Goal: Information Seeking & Learning: Learn about a topic

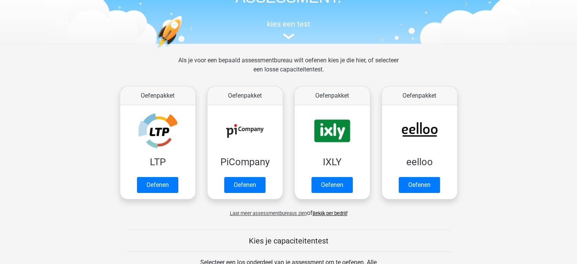
scroll to position [59, 0]
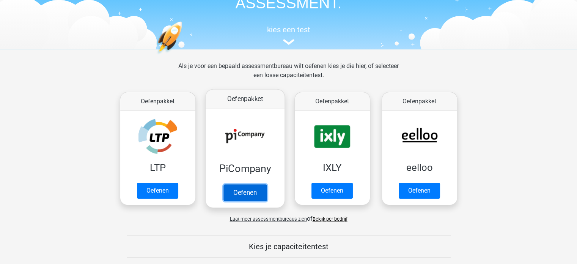
click at [247, 198] on link "Oefenen" at bounding box center [244, 192] width 43 height 17
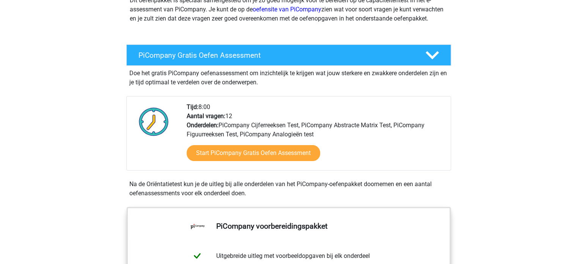
scroll to position [83, 0]
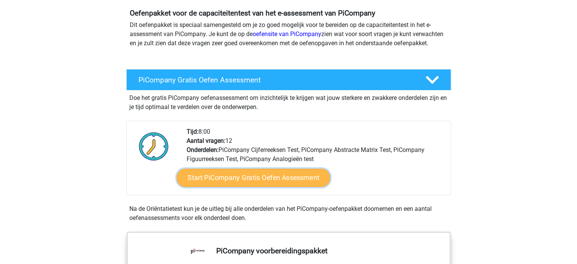
click at [270, 187] on link "Start PiCompany Gratis Oefen Assessment" at bounding box center [253, 177] width 154 height 18
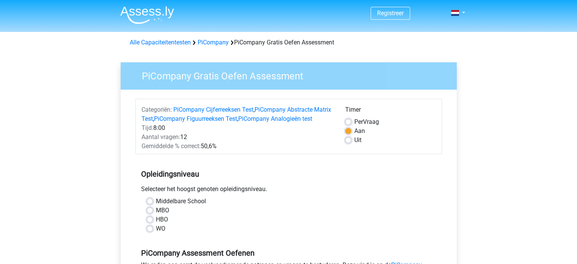
click at [164, 215] on label "MBO" at bounding box center [162, 210] width 13 height 9
click at [153, 213] on input "MBO" at bounding box center [150, 210] width 6 height 8
radio input "true"
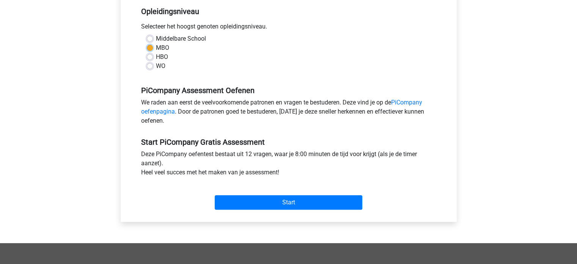
scroll to position [168, 0]
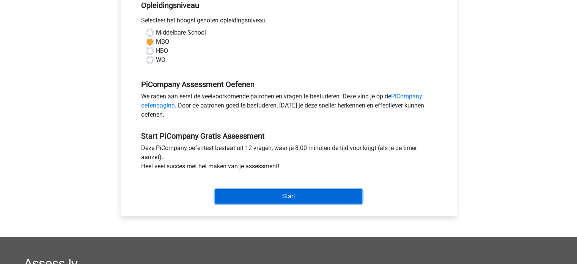
click at [338, 203] on input "Start" at bounding box center [289, 196] width 148 height 14
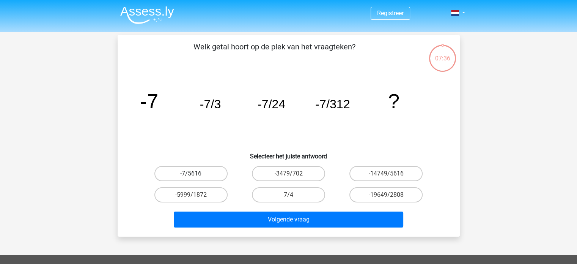
click at [184, 175] on label "-7/5616" at bounding box center [190, 173] width 73 height 15
click at [191, 175] on input "-7/5616" at bounding box center [193, 175] width 5 height 5
radio input "true"
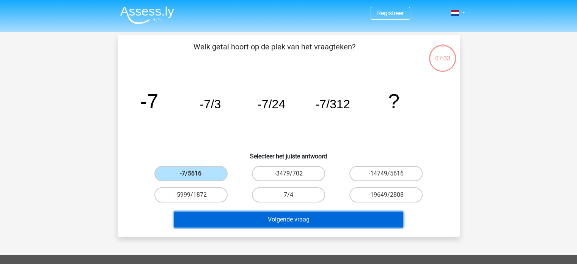
click at [278, 217] on button "Volgende vraag" at bounding box center [289, 219] width 230 height 16
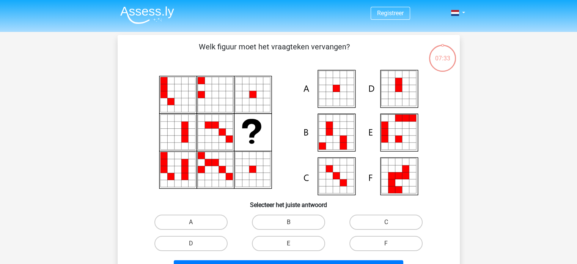
scroll to position [35, 0]
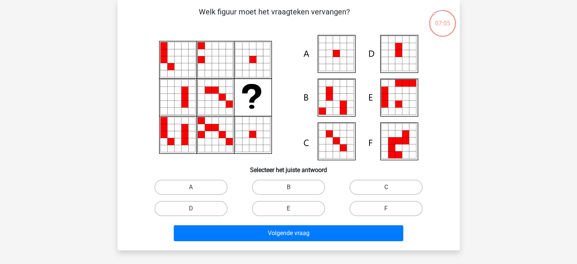
click at [330, 51] on icon at bounding box center [329, 53] width 7 height 7
click at [313, 186] on label "B" at bounding box center [288, 187] width 73 height 15
click at [293, 187] on input "B" at bounding box center [290, 189] width 5 height 5
radio input "true"
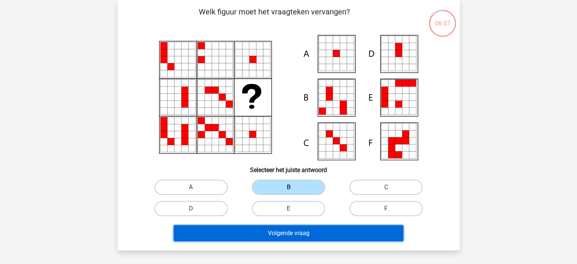
click at [307, 232] on button "Volgende vraag" at bounding box center [289, 233] width 230 height 16
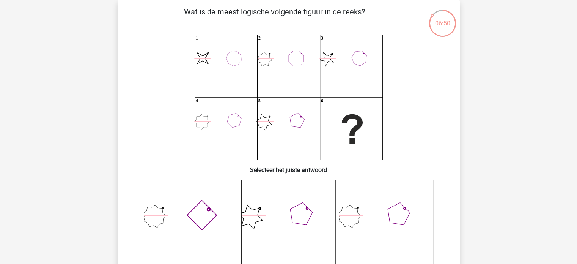
scroll to position [36, 0]
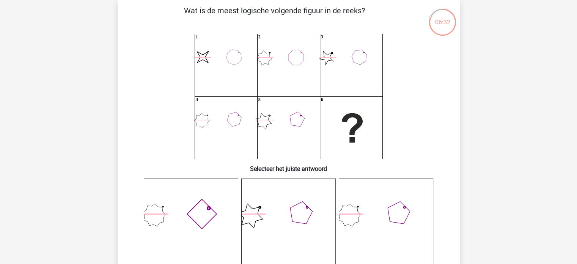
click at [184, 229] on icon at bounding box center [191, 225] width 94 height 94
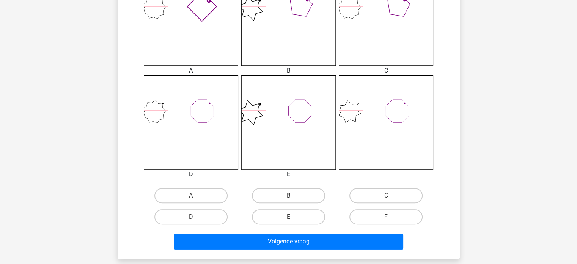
scroll to position [251, 0]
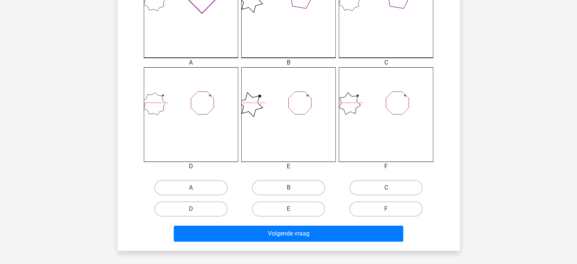
click at [392, 120] on icon at bounding box center [386, 114] width 94 height 94
click at [395, 204] on label "F" at bounding box center [386, 208] width 73 height 15
click at [391, 209] on input "F" at bounding box center [388, 211] width 5 height 5
radio input "true"
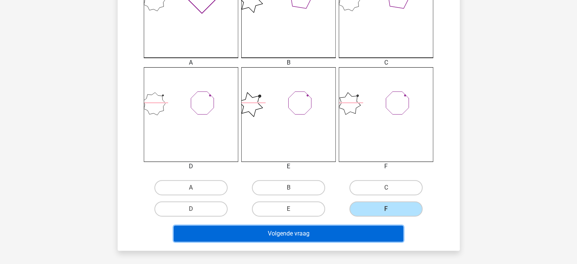
click at [379, 232] on button "Volgende vraag" at bounding box center [289, 233] width 230 height 16
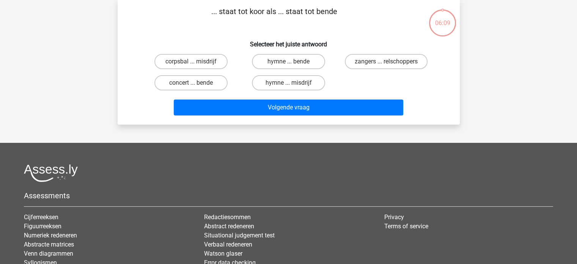
scroll to position [35, 0]
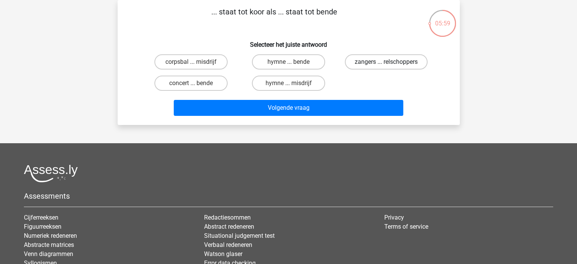
click at [411, 62] on label "zangers ... relschoppers" at bounding box center [386, 61] width 83 height 15
click at [391, 62] on input "zangers ... relschoppers" at bounding box center [388, 64] width 5 height 5
radio input "true"
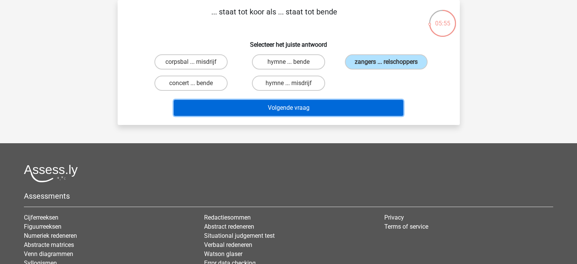
click at [375, 106] on button "Volgende vraag" at bounding box center [289, 108] width 230 height 16
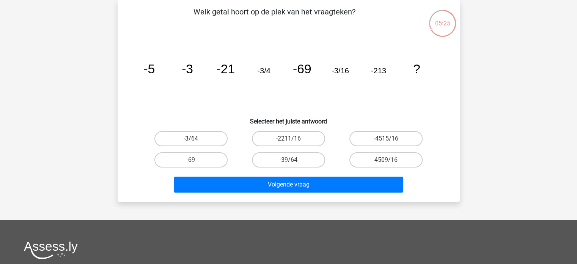
click at [202, 136] on label "-3/64" at bounding box center [190, 138] width 73 height 15
click at [196, 139] on input "-3/64" at bounding box center [193, 141] width 5 height 5
radio input "true"
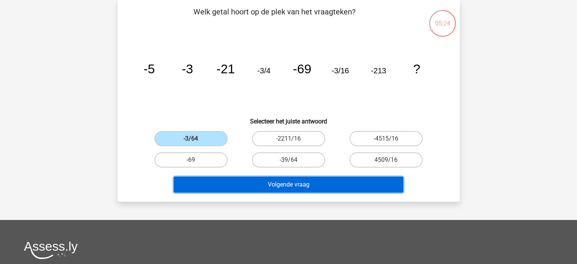
click at [244, 187] on button "Volgende vraag" at bounding box center [289, 184] width 230 height 16
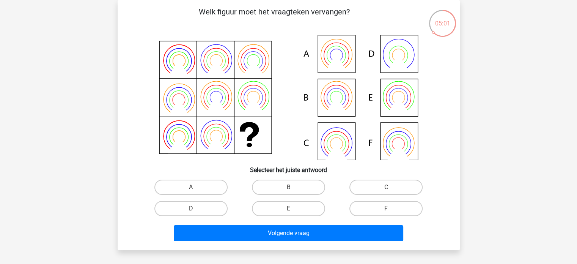
click at [392, 105] on icon at bounding box center [398, 97] width 19 height 19
click at [268, 206] on label "E" at bounding box center [288, 208] width 73 height 15
click at [288, 208] on input "E" at bounding box center [290, 210] width 5 height 5
radio input "true"
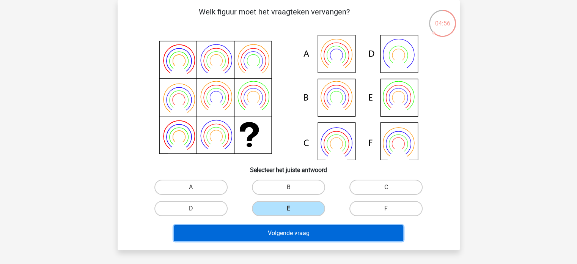
click at [275, 238] on button "Volgende vraag" at bounding box center [289, 233] width 230 height 16
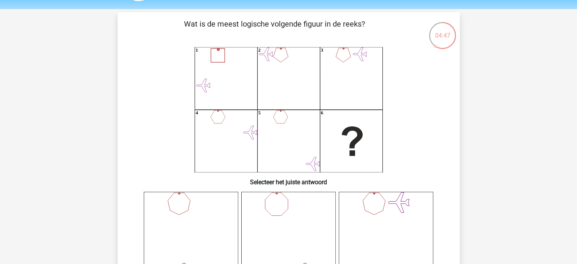
scroll to position [25, 0]
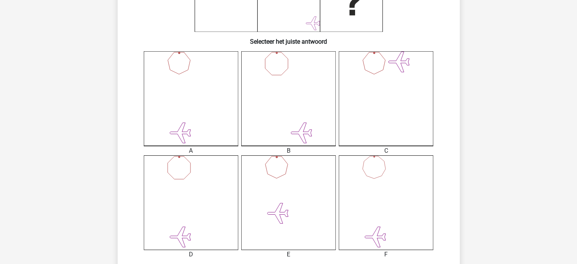
scroll to position [166, 0]
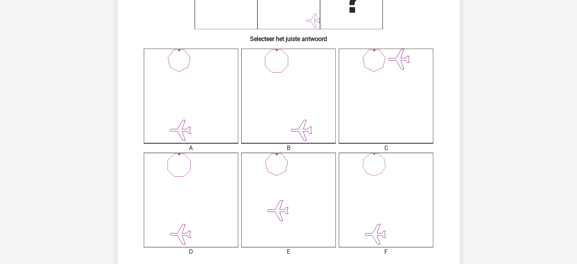
click at [372, 208] on icon at bounding box center [386, 200] width 94 height 94
drag, startPoint x: 576, startPoint y: 112, endPoint x: 583, endPoint y: 92, distance: 20.9
click at [577, 92] on html "Registreer" at bounding box center [288, 194] width 577 height 720
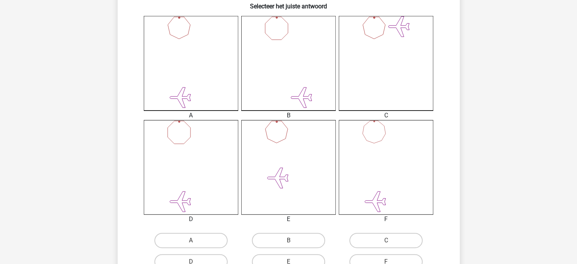
scroll to position [201, 0]
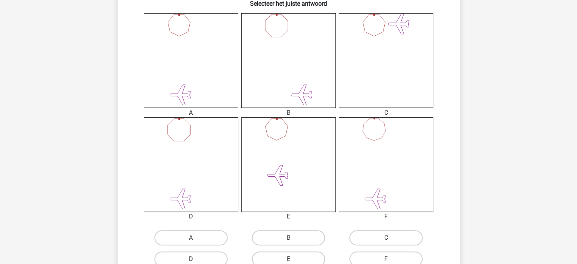
click at [180, 258] on label "D" at bounding box center [190, 258] width 73 height 15
click at [191, 259] on input "D" at bounding box center [193, 261] width 5 height 5
radio input "true"
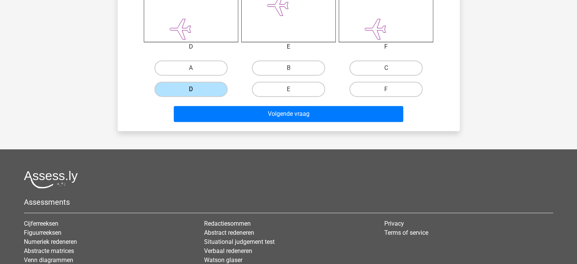
scroll to position [379, 0]
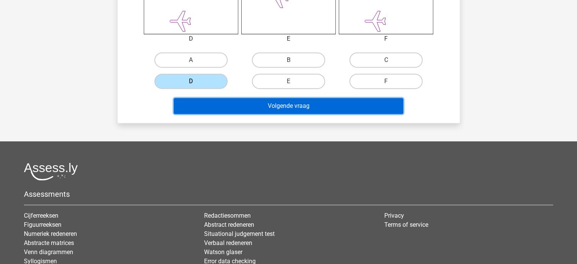
click at [373, 102] on button "Volgende vraag" at bounding box center [289, 106] width 230 height 16
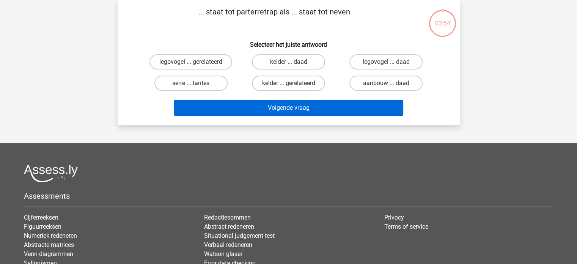
scroll to position [35, 0]
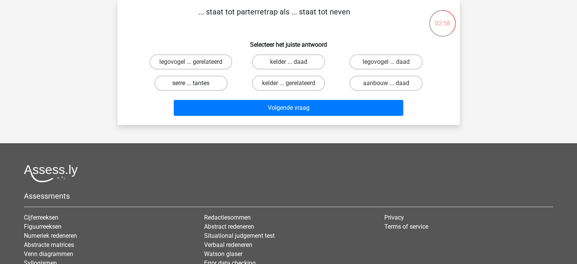
click at [200, 83] on label "serre ... tantes" at bounding box center [190, 83] width 73 height 15
click at [196, 83] on input "serre ... tantes" at bounding box center [193, 85] width 5 height 5
radio input "true"
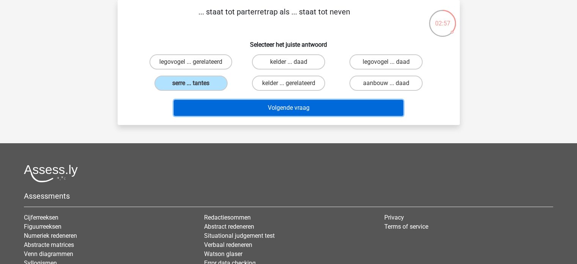
click at [219, 112] on button "Volgende vraag" at bounding box center [289, 108] width 230 height 16
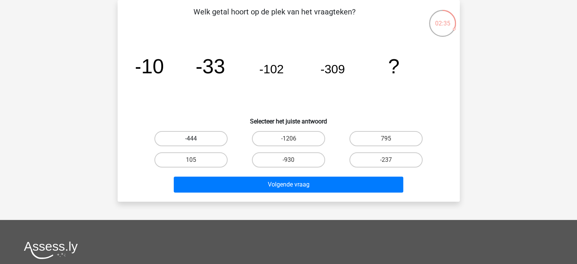
click at [213, 135] on label "-444" at bounding box center [190, 138] width 73 height 15
click at [196, 139] on input "-444" at bounding box center [193, 141] width 5 height 5
radio input "true"
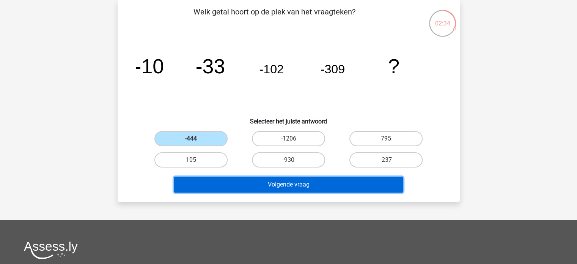
click at [245, 186] on button "Volgende vraag" at bounding box center [289, 184] width 230 height 16
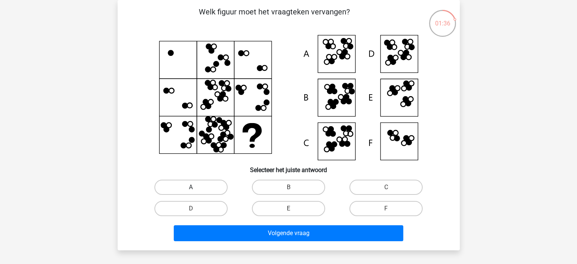
click at [209, 182] on label "A" at bounding box center [190, 187] width 73 height 15
click at [196, 187] on input "A" at bounding box center [193, 189] width 5 height 5
radio input "true"
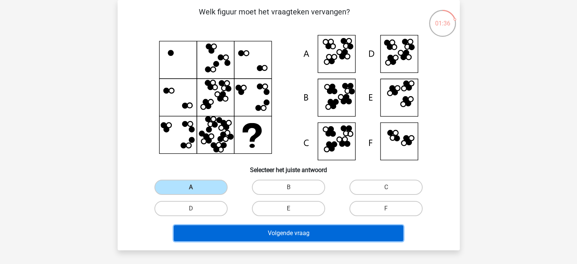
click at [214, 233] on button "Volgende vraag" at bounding box center [289, 233] width 230 height 16
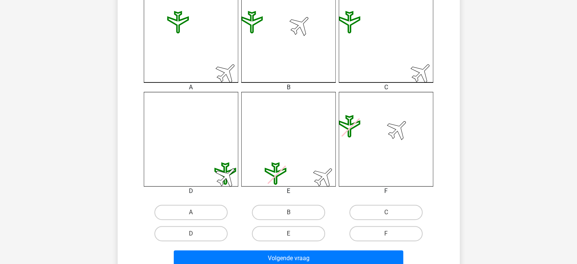
scroll to position [228, 0]
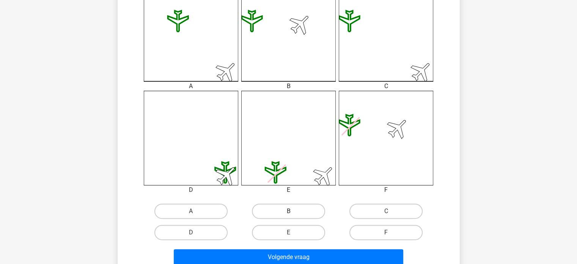
click at [295, 214] on label "B" at bounding box center [288, 210] width 73 height 15
click at [293, 214] on input "B" at bounding box center [290, 213] width 5 height 5
radio input "true"
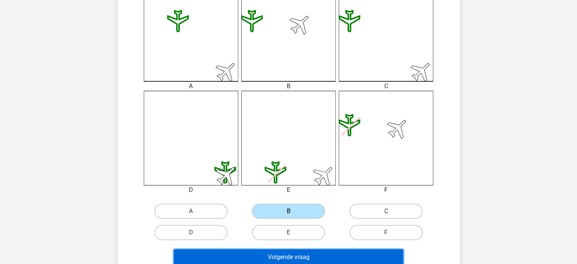
click at [291, 258] on button "Volgende vraag" at bounding box center [289, 257] width 230 height 16
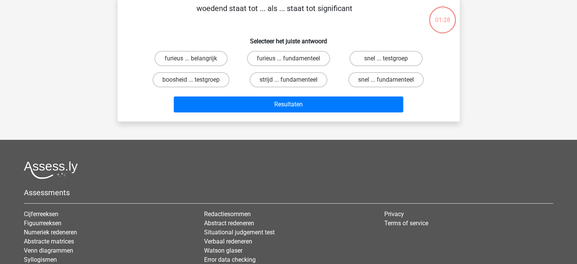
scroll to position [35, 0]
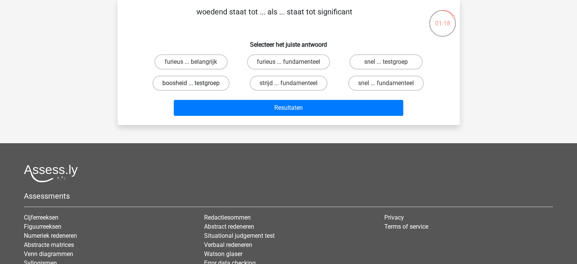
click at [197, 84] on label "boosheid ... testgroep" at bounding box center [191, 83] width 77 height 15
click at [196, 84] on input "boosheid ... testgroep" at bounding box center [193, 85] width 5 height 5
radio input "true"
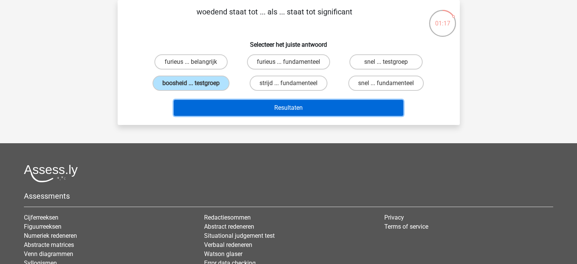
click at [224, 105] on button "Resultaten" at bounding box center [289, 108] width 230 height 16
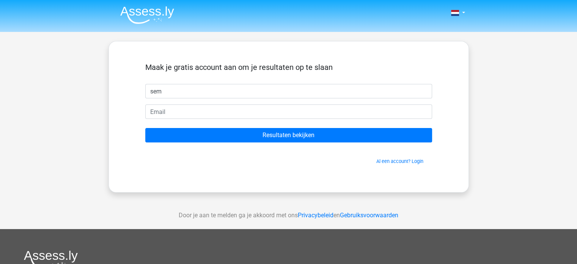
type input "sem"
drag, startPoint x: 0, startPoint y: 0, endPoint x: 189, endPoint y: 127, distance: 227.8
click at [189, 127] on form "Maak je gratis account aan om je resultaten op te slaan sem Resultaten bekijken…" at bounding box center [288, 114] width 287 height 102
click at [193, 121] on form "Maak je gratis account aan om je resultaten op te slaan sem Resultaten bekijken…" at bounding box center [288, 114] width 287 height 102
click at [194, 120] on form "Maak je gratis account aan om je resultaten op te slaan sem Resultaten bekijken…" at bounding box center [288, 114] width 287 height 102
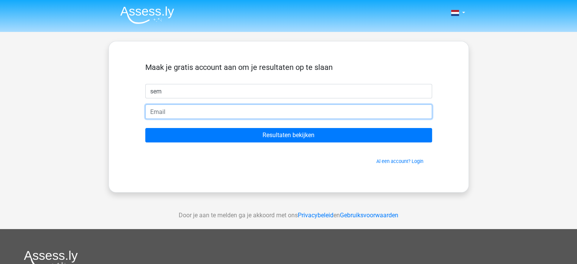
click at [204, 112] on input "email" at bounding box center [288, 111] width 287 height 14
click at [203, 117] on input "se" at bounding box center [288, 111] width 287 height 14
type input "semvandenoort1512@gmail.com"
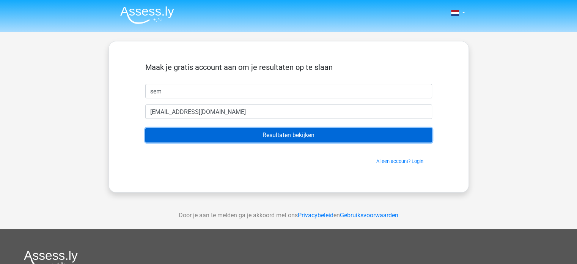
click at [195, 140] on input "Resultaten bekijken" at bounding box center [288, 135] width 287 height 14
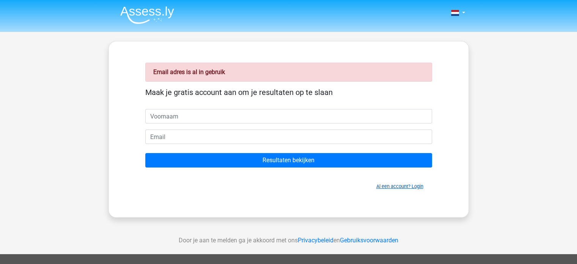
click at [405, 186] on link "Al een account? Login" at bounding box center [399, 186] width 47 height 6
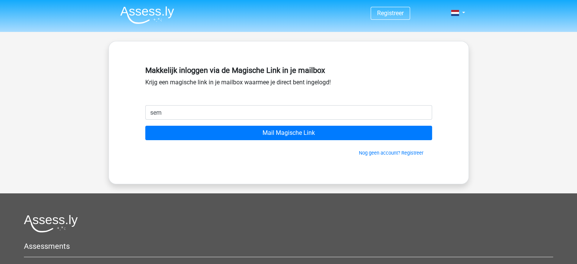
type input "[EMAIL_ADDRESS][DOMAIN_NAME]"
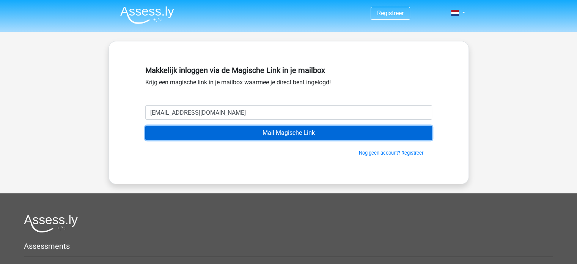
drag, startPoint x: 222, startPoint y: 134, endPoint x: 180, endPoint y: 139, distance: 42.4
click at [180, 139] on input "Mail Magische Link" at bounding box center [288, 133] width 287 height 14
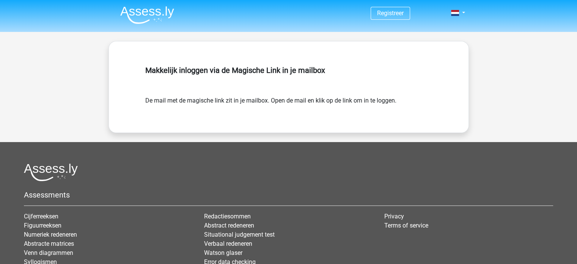
click at [152, 13] on img at bounding box center [147, 15] width 54 height 18
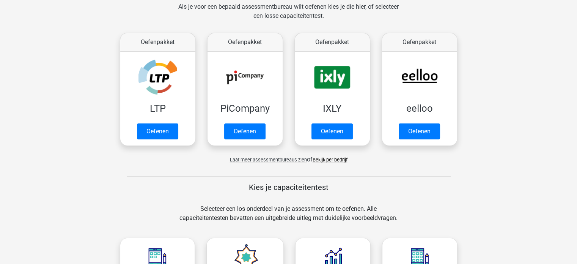
scroll to position [117, 0]
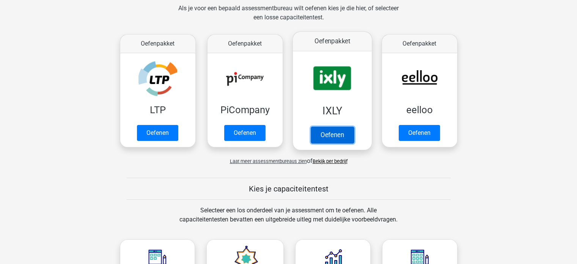
click at [333, 131] on link "Oefenen" at bounding box center [331, 134] width 43 height 17
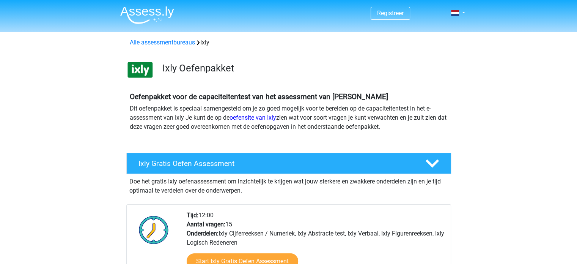
scroll to position [231, 0]
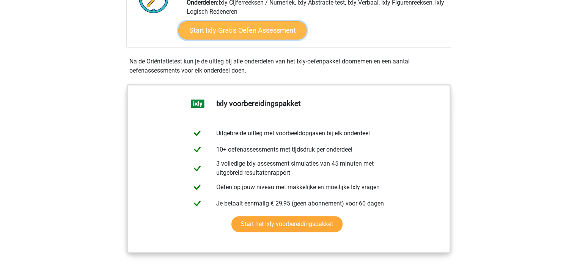
click at [285, 34] on link "Start Ixly Gratis Oefen Assessment" at bounding box center [242, 30] width 128 height 18
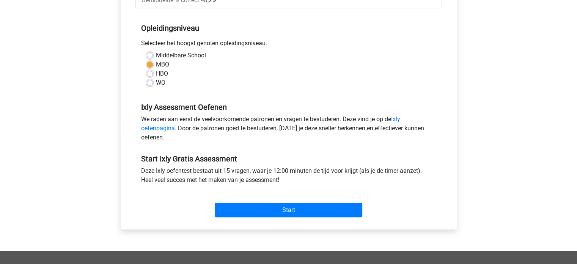
scroll to position [247, 0]
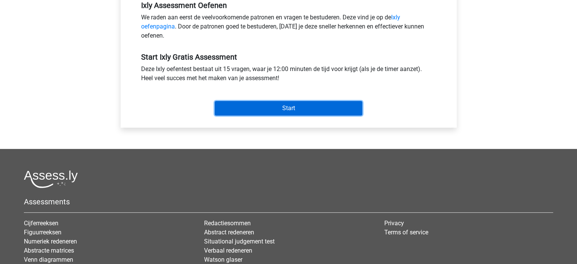
click at [328, 102] on input "Start" at bounding box center [289, 108] width 148 height 14
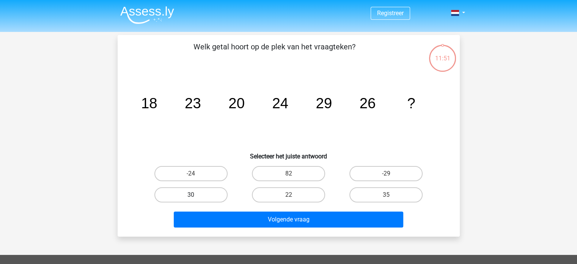
click at [212, 195] on label "30" at bounding box center [190, 194] width 73 height 15
click at [196, 195] on input "30" at bounding box center [193, 197] width 5 height 5
radio input "true"
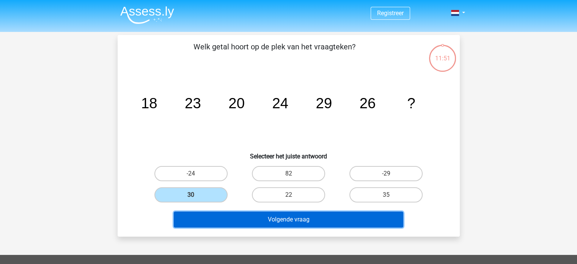
click at [221, 219] on button "Volgende vraag" at bounding box center [289, 219] width 230 height 16
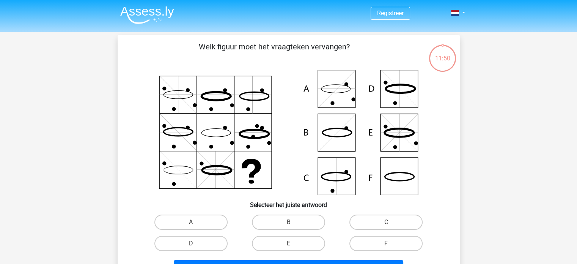
scroll to position [35, 0]
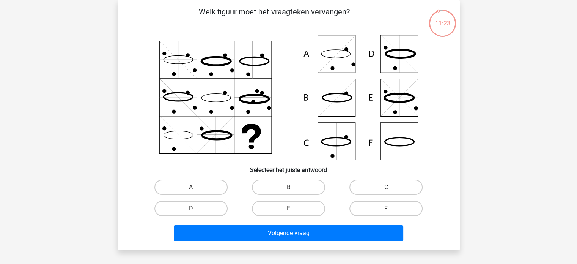
click at [361, 185] on label "C" at bounding box center [386, 187] width 73 height 15
click at [386, 187] on input "C" at bounding box center [388, 189] width 5 height 5
radio input "true"
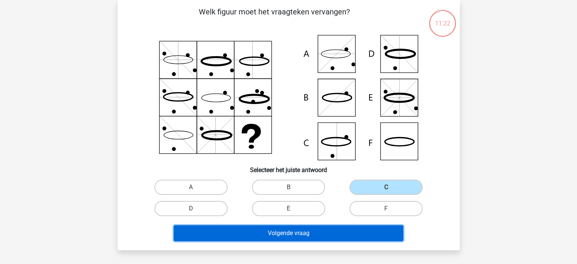
click at [349, 238] on button "Volgende vraag" at bounding box center [289, 233] width 230 height 16
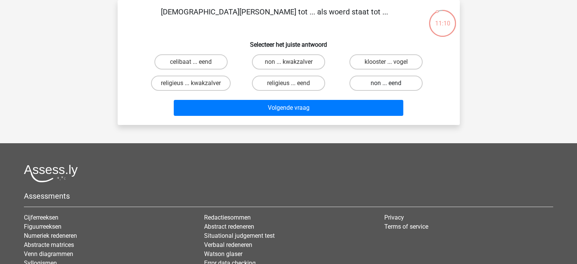
click at [382, 83] on label "non ... eend" at bounding box center [386, 83] width 73 height 15
click at [386, 83] on input "non ... eend" at bounding box center [388, 85] width 5 height 5
radio input "true"
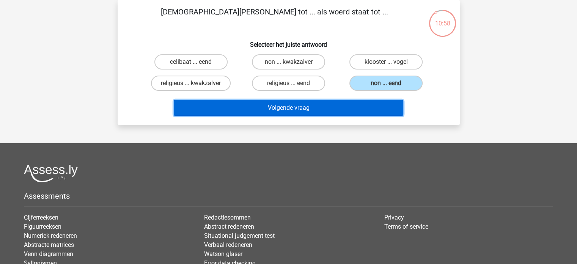
click at [387, 112] on button "Volgende vraag" at bounding box center [289, 108] width 230 height 16
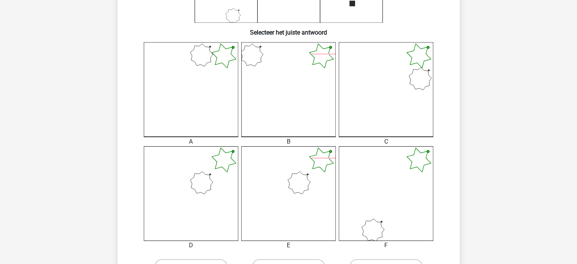
scroll to position [173, 0]
drag, startPoint x: 573, startPoint y: 140, endPoint x: 580, endPoint y: 69, distance: 71.7
click at [577, 69] on html "Registreer" at bounding box center [288, 187] width 577 height 720
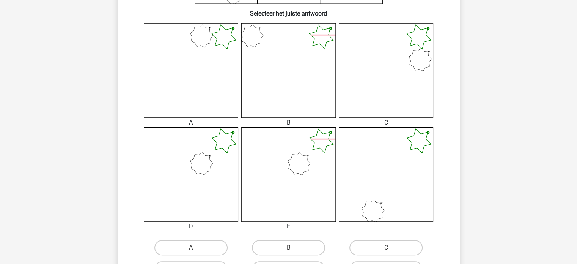
scroll to position [192, 0]
click at [195, 245] on label "A" at bounding box center [190, 246] width 73 height 15
click at [195, 246] on input "A" at bounding box center [193, 248] width 5 height 5
radio input "true"
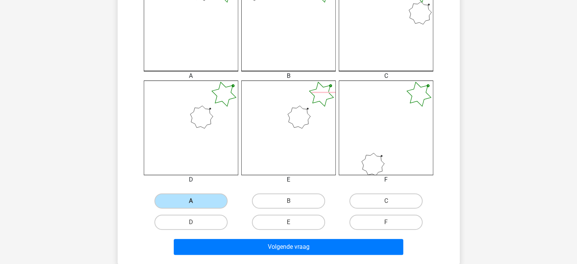
scroll to position [266, 0]
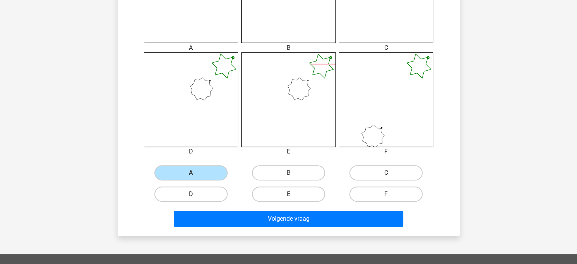
click at [195, 189] on label "D" at bounding box center [190, 193] width 73 height 15
click at [195, 194] on input "D" at bounding box center [193, 196] width 5 height 5
radio input "true"
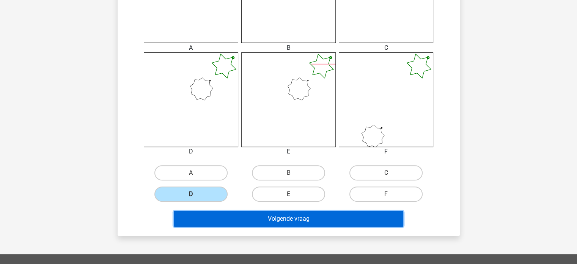
click at [209, 221] on button "Volgende vraag" at bounding box center [289, 219] width 230 height 16
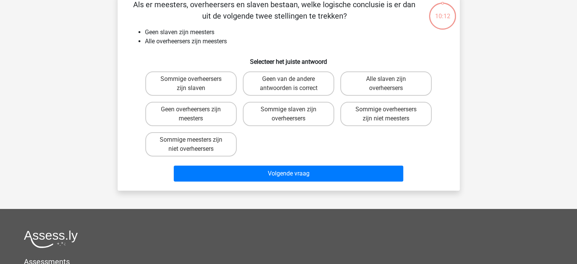
scroll to position [35, 0]
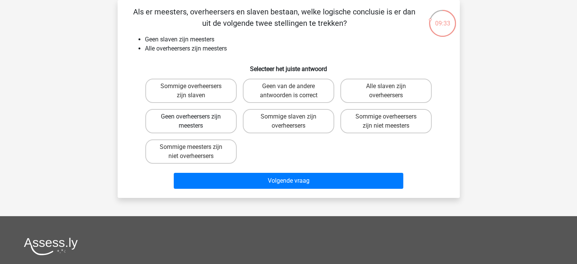
click at [211, 124] on label "Geen overheersers zijn meesters" at bounding box center [190, 121] width 91 height 24
click at [196, 121] on input "Geen overheersers zijn meesters" at bounding box center [193, 119] width 5 height 5
radio input "true"
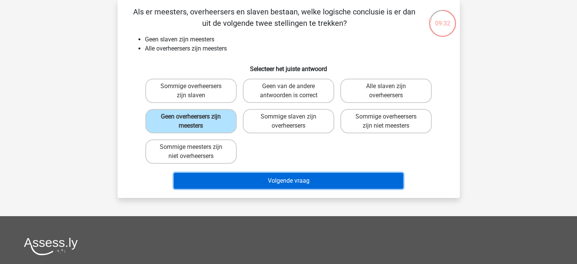
click at [238, 185] on button "Volgende vraag" at bounding box center [289, 181] width 230 height 16
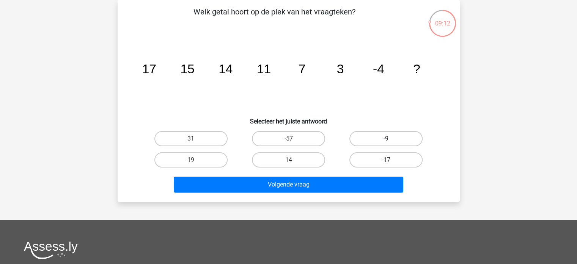
click at [386, 137] on label "-9" at bounding box center [386, 138] width 73 height 15
click at [386, 139] on input "-9" at bounding box center [388, 141] width 5 height 5
radio input "true"
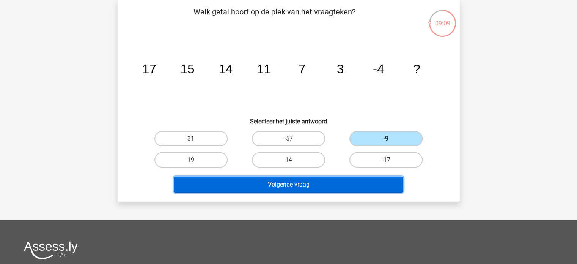
click at [365, 182] on button "Volgende vraag" at bounding box center [289, 184] width 230 height 16
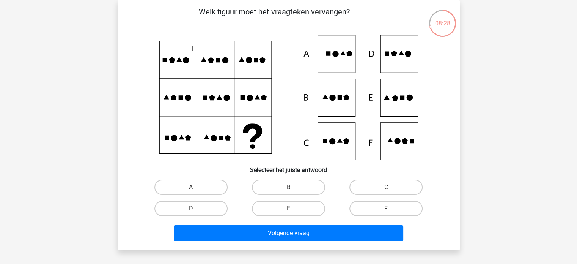
click at [404, 66] on icon at bounding box center [289, 97] width 306 height 125
click at [198, 208] on label "D" at bounding box center [190, 208] width 73 height 15
click at [196, 208] on input "D" at bounding box center [193, 210] width 5 height 5
radio input "true"
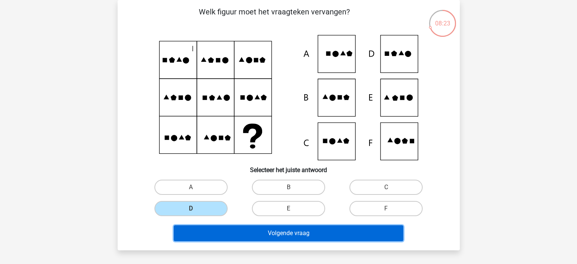
click at [223, 232] on button "Volgende vraag" at bounding box center [289, 233] width 230 height 16
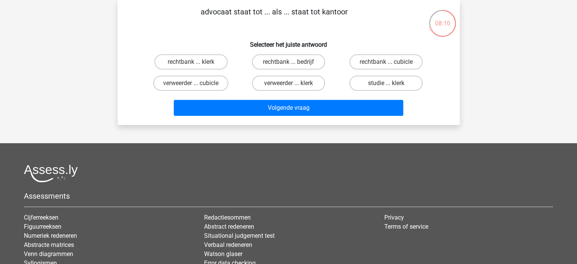
click at [291, 65] on input "rechtbank ... bedrijf" at bounding box center [290, 64] width 5 height 5
radio input "true"
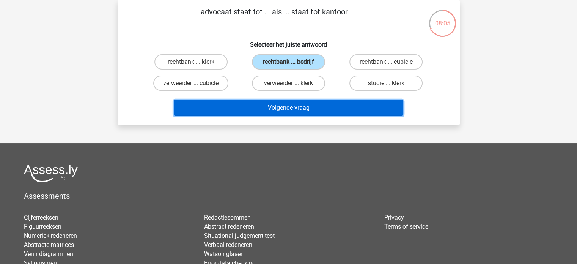
click at [293, 109] on button "Volgende vraag" at bounding box center [289, 108] width 230 height 16
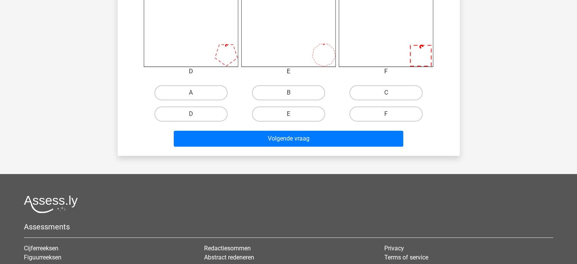
scroll to position [358, 0]
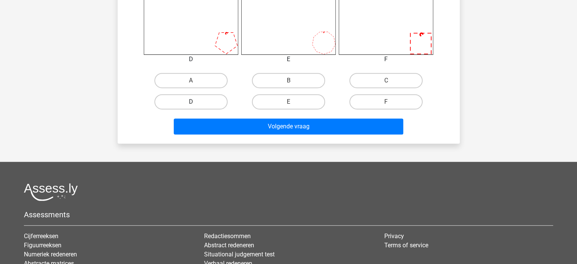
click at [206, 98] on label "D" at bounding box center [190, 101] width 73 height 15
click at [196, 102] on input "D" at bounding box center [193, 104] width 5 height 5
radio input "true"
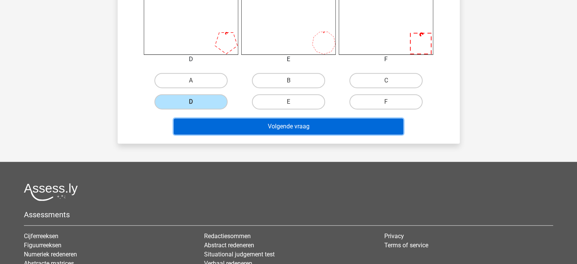
click at [217, 128] on button "Volgende vraag" at bounding box center [289, 126] width 230 height 16
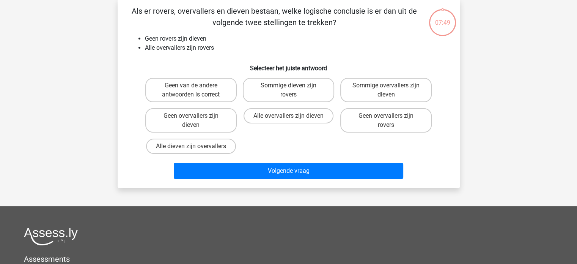
scroll to position [35, 0]
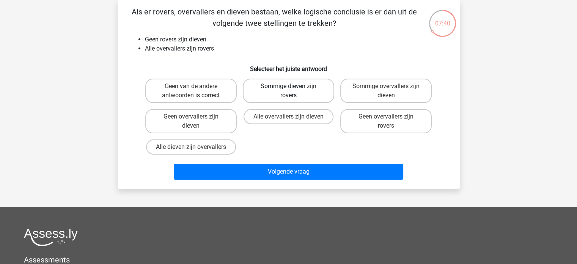
click at [288, 91] on label "Sommige dieven zijn rovers" at bounding box center [288, 91] width 91 height 24
click at [288, 91] on input "Sommige dieven zijn rovers" at bounding box center [290, 88] width 5 height 5
radio input "true"
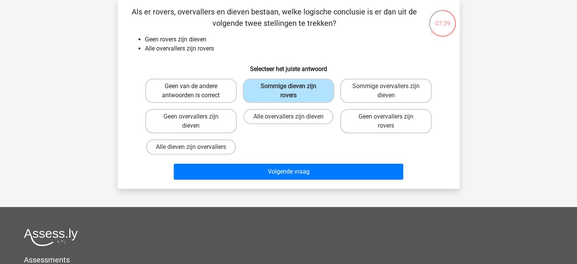
click at [215, 91] on label "Geen van de andere antwoorden is correct" at bounding box center [190, 91] width 91 height 24
click at [196, 91] on input "Geen van de andere antwoorden is correct" at bounding box center [193, 88] width 5 height 5
radio input "true"
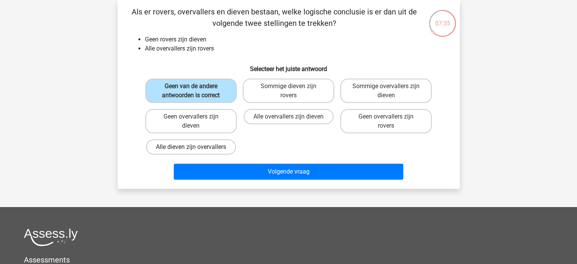
click at [206, 148] on label "Alle dieven zijn overvallers" at bounding box center [191, 146] width 90 height 15
click at [196, 148] on input "Alle dieven zijn overvallers" at bounding box center [193, 149] width 5 height 5
radio input "true"
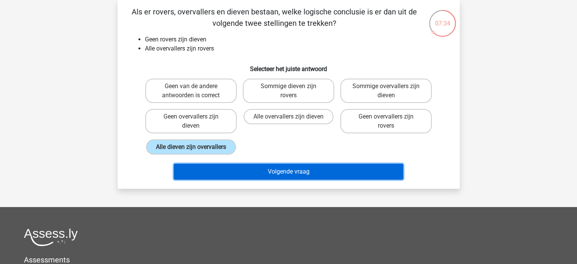
click at [208, 171] on button "Volgende vraag" at bounding box center [289, 172] width 230 height 16
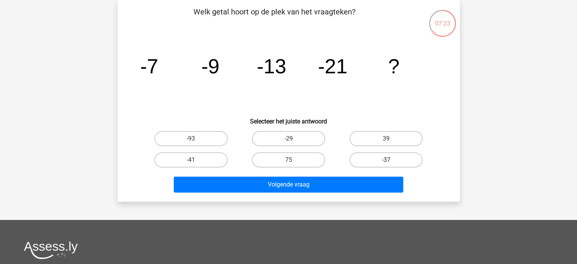
click at [370, 159] on label "-37" at bounding box center [386, 159] width 73 height 15
click at [386, 160] on input "-37" at bounding box center [388, 162] width 5 height 5
radio input "true"
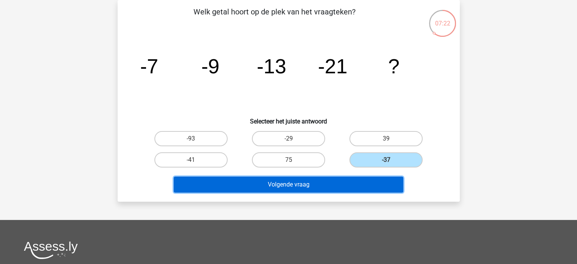
click at [355, 183] on button "Volgende vraag" at bounding box center [289, 184] width 230 height 16
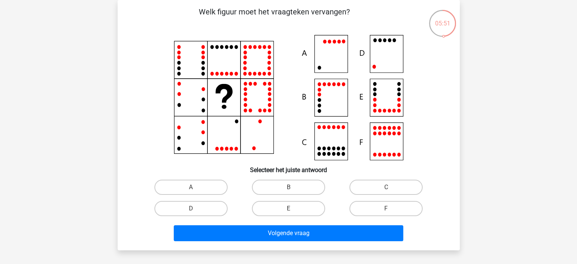
click at [384, 154] on icon at bounding box center [384, 155] width 3 height 4
drag, startPoint x: 342, startPoint y: 105, endPoint x: 350, endPoint y: 106, distance: 8.1
click at [345, 105] on icon at bounding box center [289, 97] width 306 height 125
click at [279, 209] on label "E" at bounding box center [288, 208] width 73 height 15
click at [288, 209] on input "E" at bounding box center [290, 210] width 5 height 5
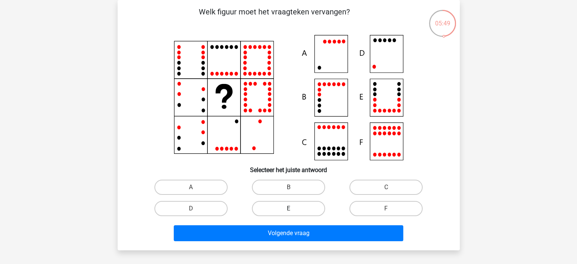
radio input "true"
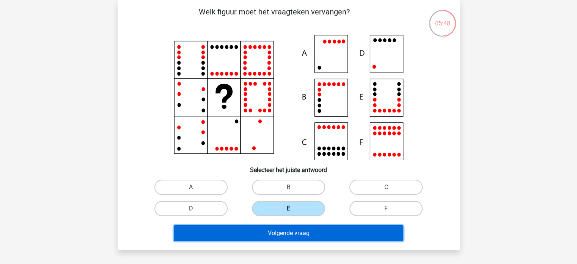
click at [282, 230] on button "Volgende vraag" at bounding box center [289, 233] width 230 height 16
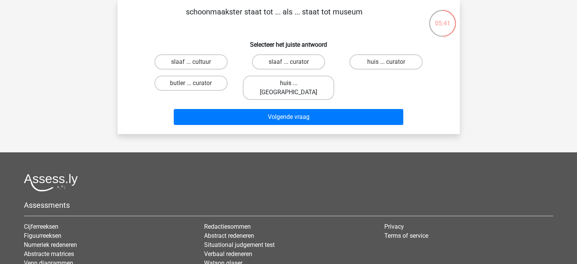
click at [304, 82] on label "huis ... louvre" at bounding box center [288, 88] width 91 height 24
click at [293, 83] on input "huis ... louvre" at bounding box center [290, 85] width 5 height 5
radio input "true"
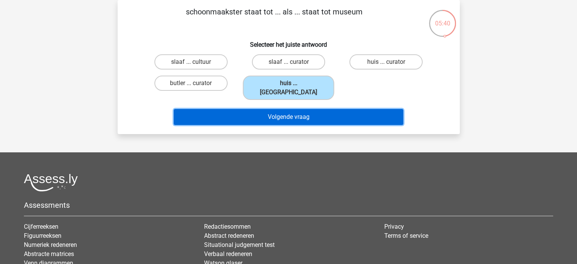
click at [294, 115] on button "Volgende vraag" at bounding box center [289, 117] width 230 height 16
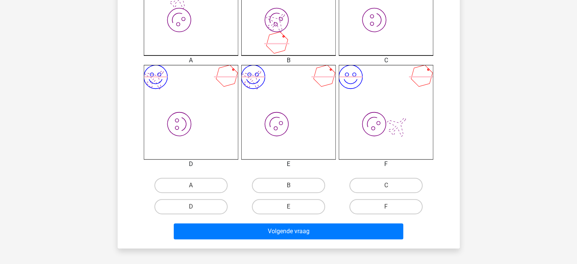
scroll to position [260, 0]
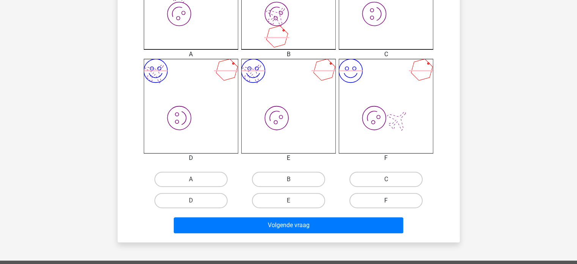
click at [401, 205] on label "F" at bounding box center [386, 200] width 73 height 15
click at [391, 205] on input "F" at bounding box center [388, 202] width 5 height 5
radio input "true"
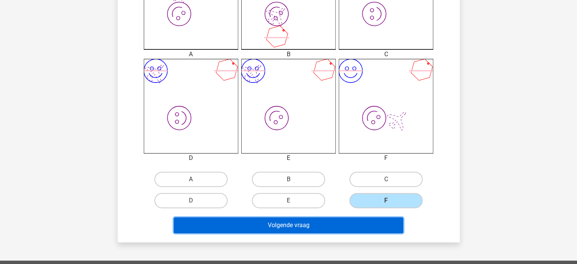
click at [370, 227] on button "Volgende vraag" at bounding box center [289, 225] width 230 height 16
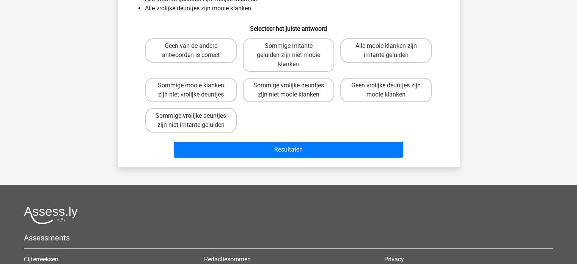
scroll to position [35, 0]
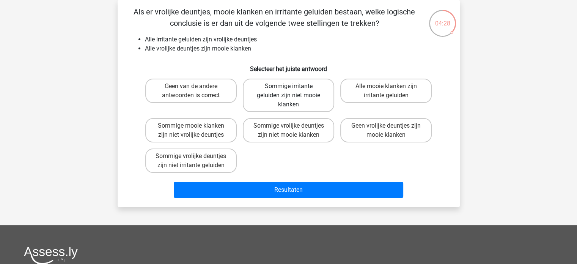
click at [295, 97] on label "Sommige irritante geluiden zijn niet mooie klanken" at bounding box center [288, 95] width 91 height 33
click at [293, 91] on input "Sommige irritante geluiden zijn niet mooie klanken" at bounding box center [290, 88] width 5 height 5
radio input "true"
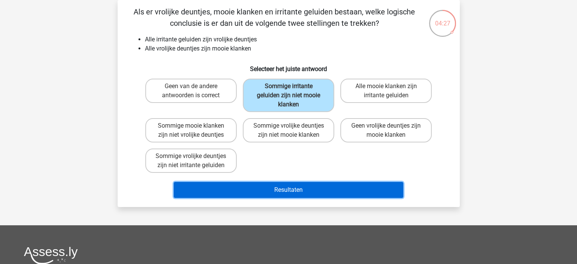
click at [269, 184] on button "Resultaten" at bounding box center [289, 190] width 230 height 16
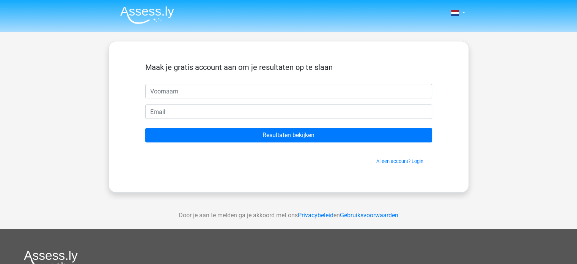
click at [406, 155] on div "Al een account? Login" at bounding box center [288, 156] width 287 height 16
click at [405, 156] on div "Al een account? Login" at bounding box center [288, 156] width 287 height 16
click at [403, 164] on link "Al een account? Login" at bounding box center [399, 161] width 47 height 6
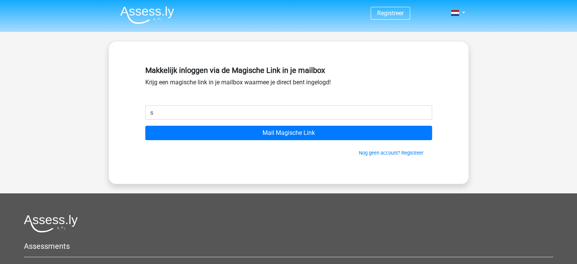
type input "[EMAIL_ADDRESS][DOMAIN_NAME]"
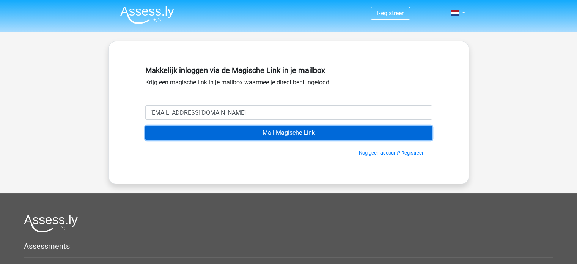
click at [389, 131] on input "Mail Magische Link" at bounding box center [288, 133] width 287 height 14
